Goal: Transaction & Acquisition: Subscribe to service/newsletter

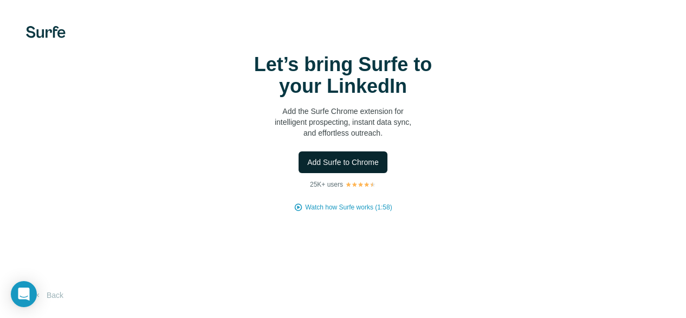
click at [353, 161] on span "Add Surfe to Chrome" at bounding box center [343, 162] width 72 height 11
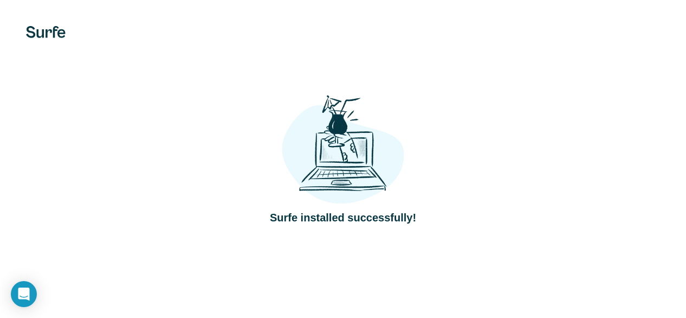
click at [491, 125] on div "Surfe installed successfully!" at bounding box center [343, 159] width 643 height 133
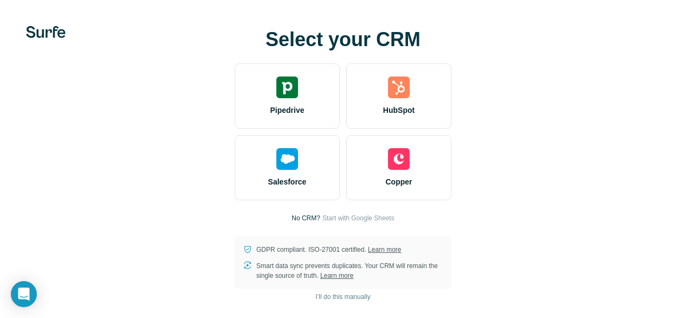
drag, startPoint x: 350, startPoint y: 197, endPoint x: 428, endPoint y: 233, distance: 85.6
click at [428, 233] on div "Select your CRM Pipedrive HubSpot Salesforce Copper No CRM? Start with Google S…" at bounding box center [343, 159] width 643 height 260
click at [367, 220] on span "Start with Google Sheets" at bounding box center [359, 218] width 72 height 10
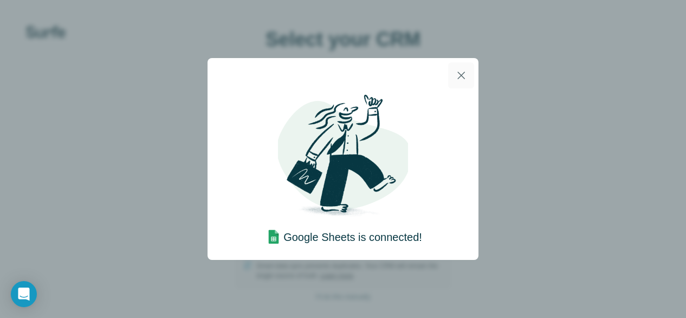
click at [464, 71] on icon "button" at bounding box center [461, 75] width 13 height 13
